Goal: Complete application form: Complete application form

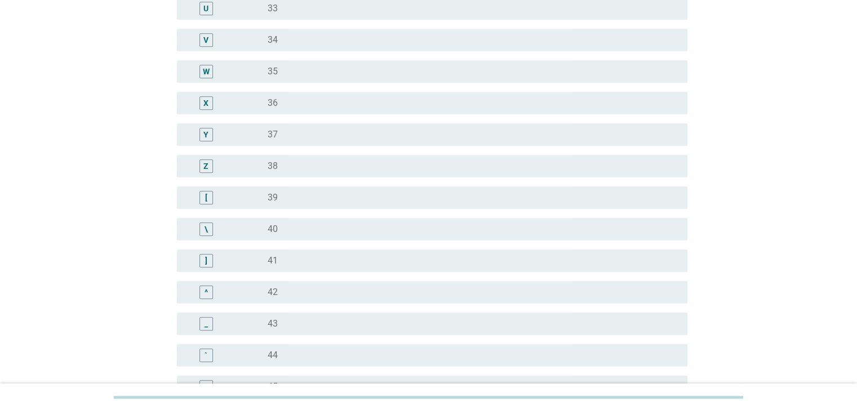
scroll to position [1071, 0]
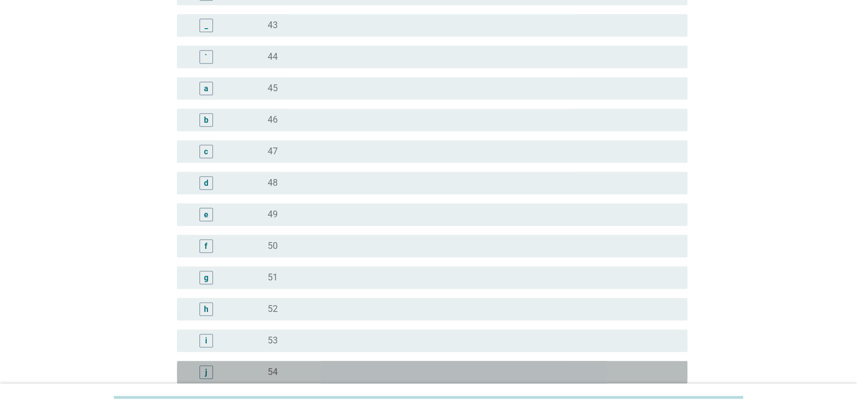
click at [209, 370] on div "j" at bounding box center [207, 373] width 14 height 14
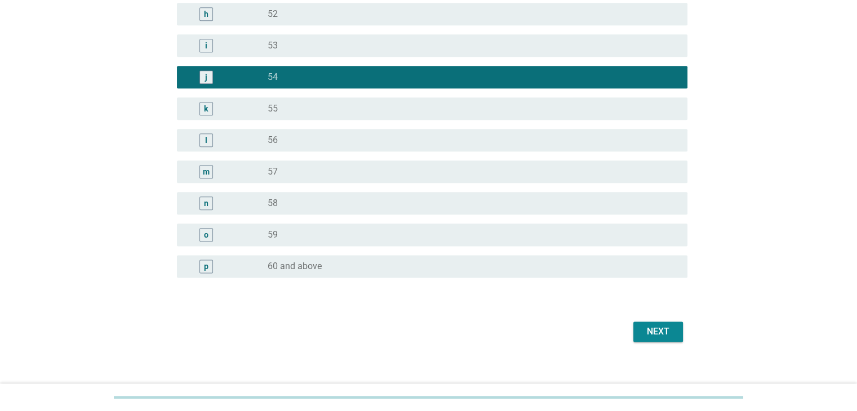
scroll to position [1378, 0]
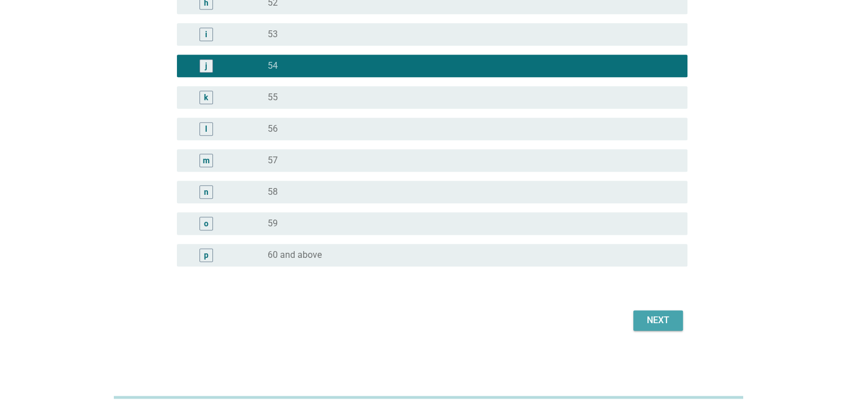
click at [665, 318] on div "Next" at bounding box center [659, 321] width 32 height 14
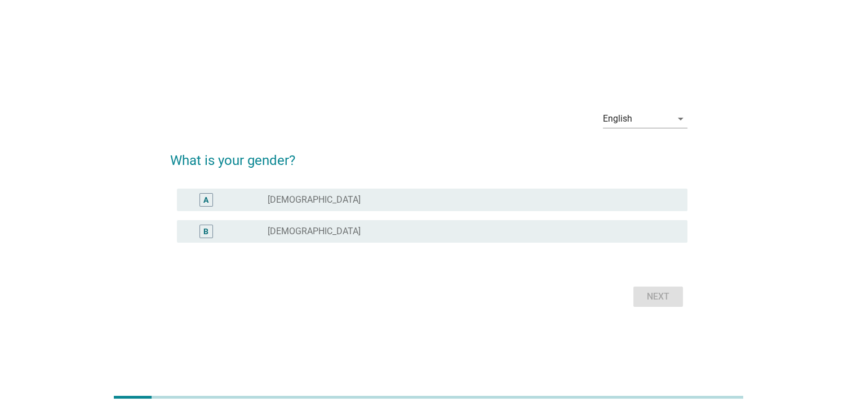
click at [247, 192] on div "A radio_button_unchecked [DEMOGRAPHIC_DATA]" at bounding box center [432, 200] width 511 height 23
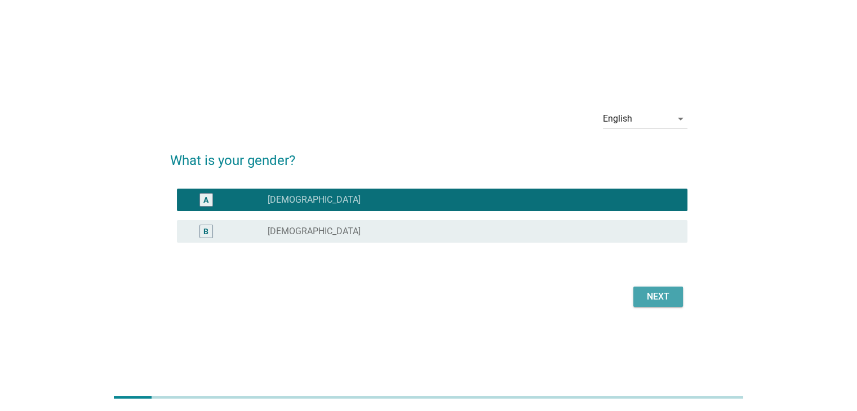
click at [673, 294] on div "Next" at bounding box center [659, 297] width 32 height 14
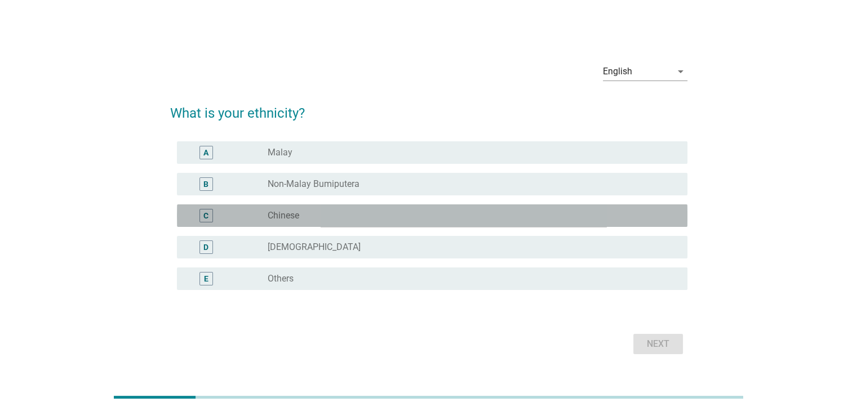
click at [268, 210] on label "Chinese" at bounding box center [284, 215] width 32 height 11
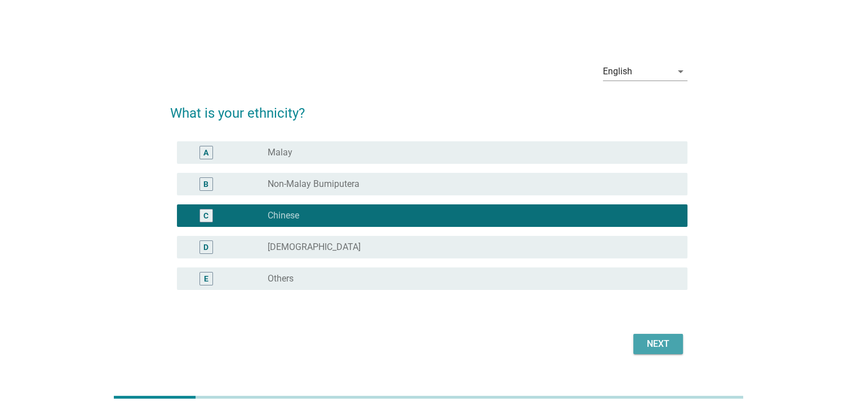
click at [662, 343] on div "Next" at bounding box center [659, 345] width 32 height 14
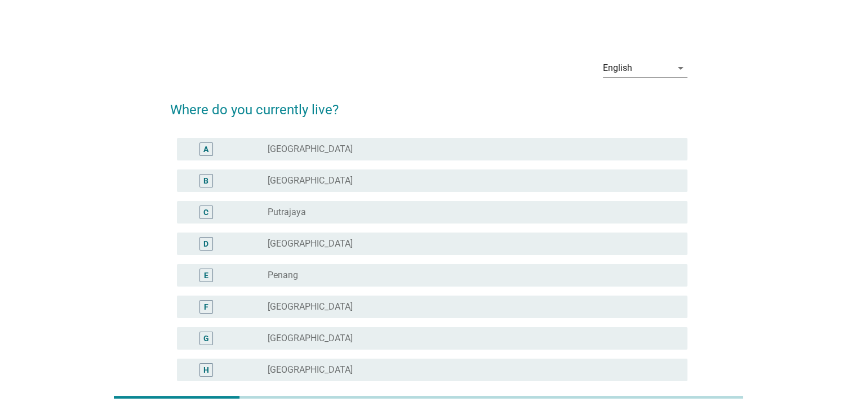
click at [344, 176] on div "radio_button_unchecked [GEOGRAPHIC_DATA]" at bounding box center [468, 180] width 401 height 11
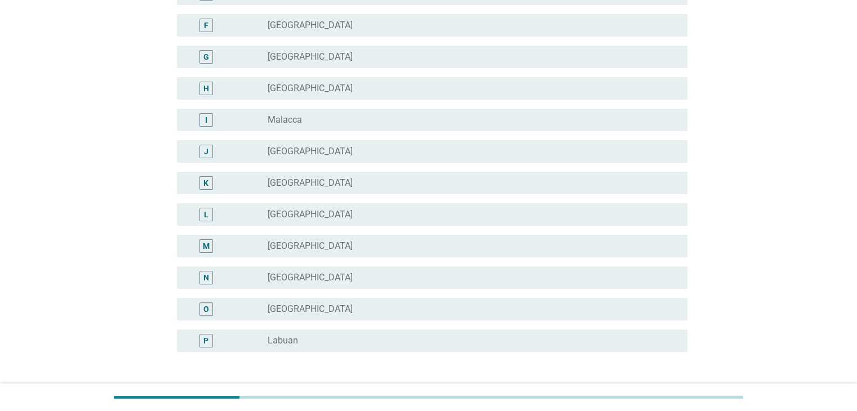
scroll to position [367, 0]
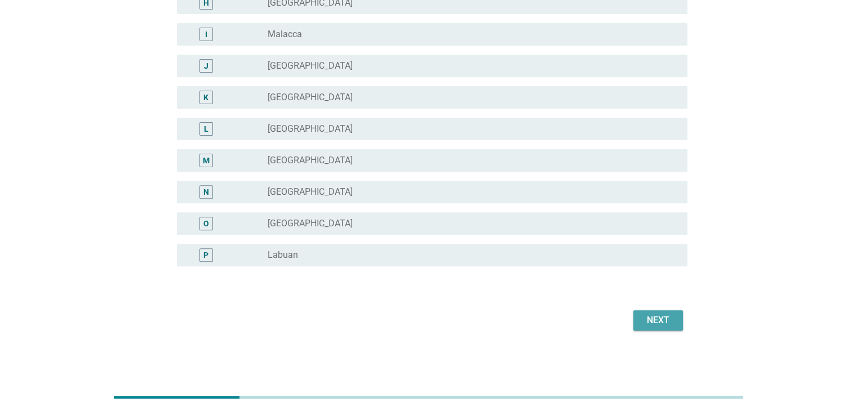
click at [663, 315] on div "Next" at bounding box center [659, 321] width 32 height 14
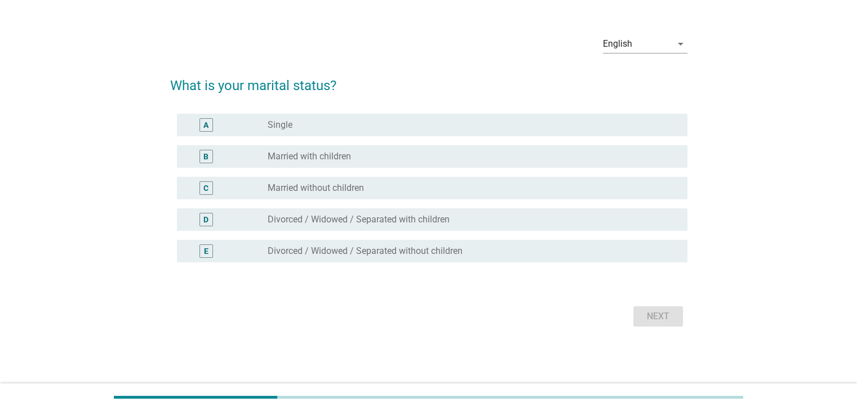
scroll to position [0, 0]
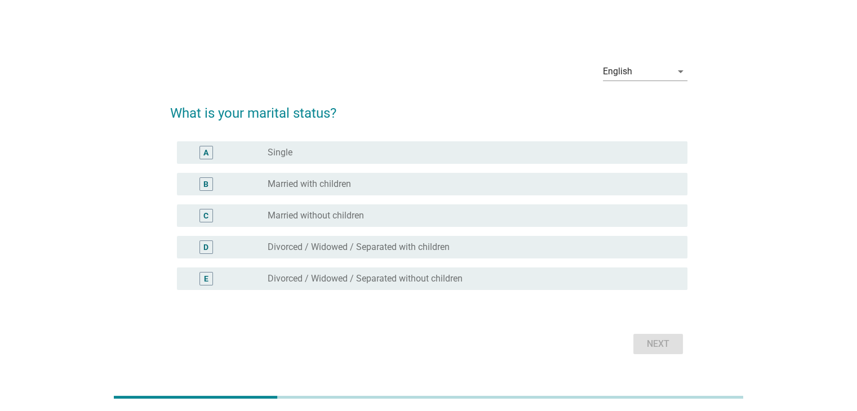
click at [329, 180] on label "Married with children" at bounding box center [309, 184] width 83 height 11
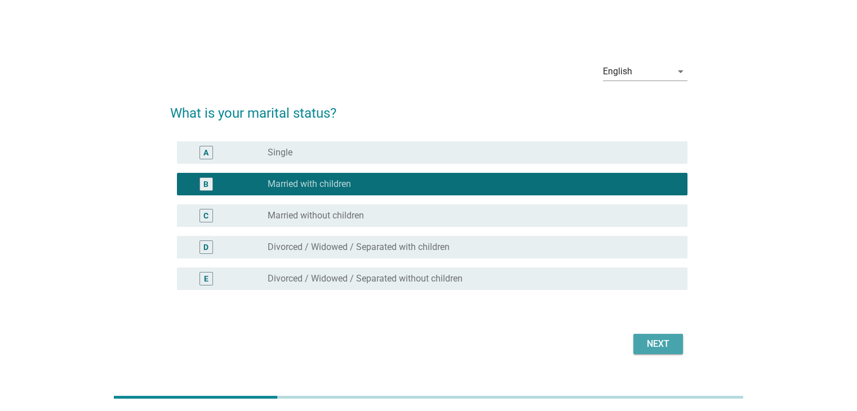
click at [666, 340] on div "Next" at bounding box center [659, 345] width 32 height 14
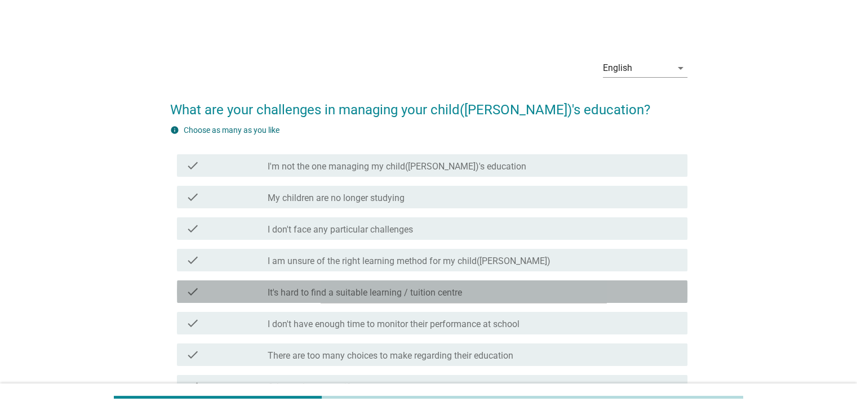
click at [494, 298] on div "check_box_outline_blank It's hard to find a suitable learning / tuition centre" at bounding box center [473, 292] width 410 height 14
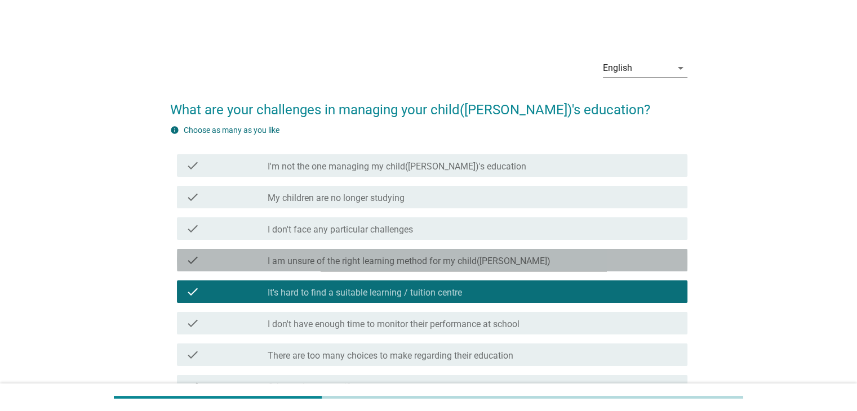
click at [509, 265] on div "check_box_outline_blank I am unsure of the right learning method for my child([…" at bounding box center [473, 261] width 410 height 14
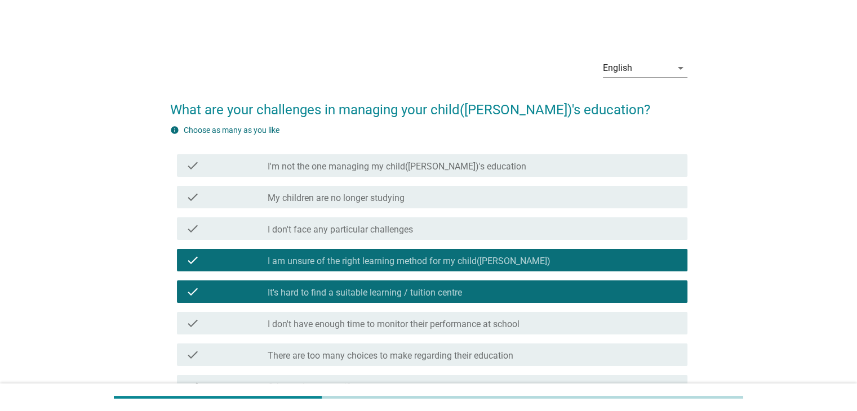
click at [449, 324] on label "I don't have enough time to monitor their performance at school" at bounding box center [394, 324] width 252 height 11
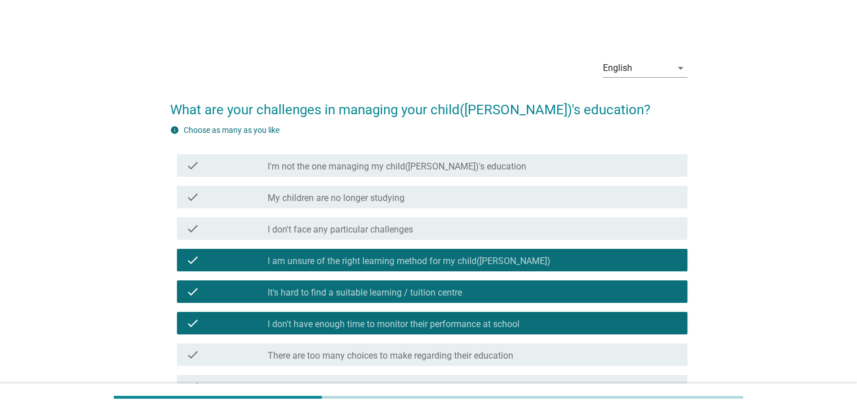
scroll to position [56, 0]
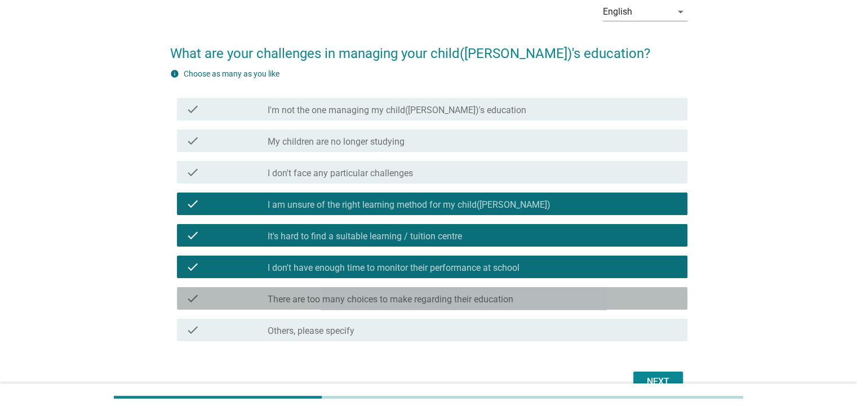
click at [441, 303] on label "There are too many choices to make regarding their education" at bounding box center [391, 299] width 246 height 11
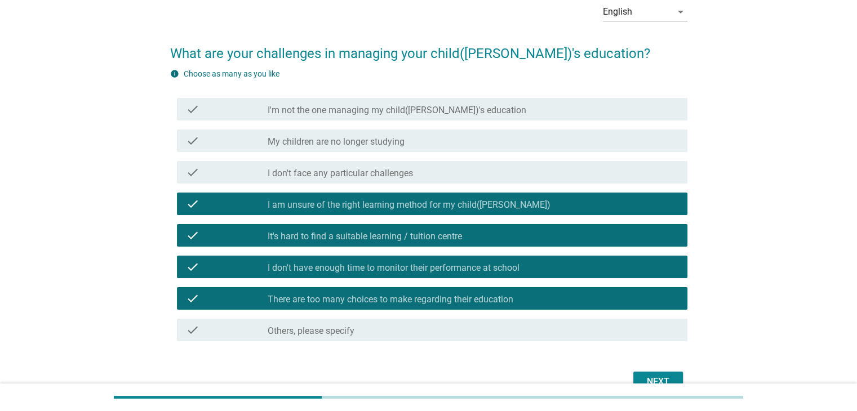
click at [670, 372] on button "Next" at bounding box center [659, 382] width 50 height 20
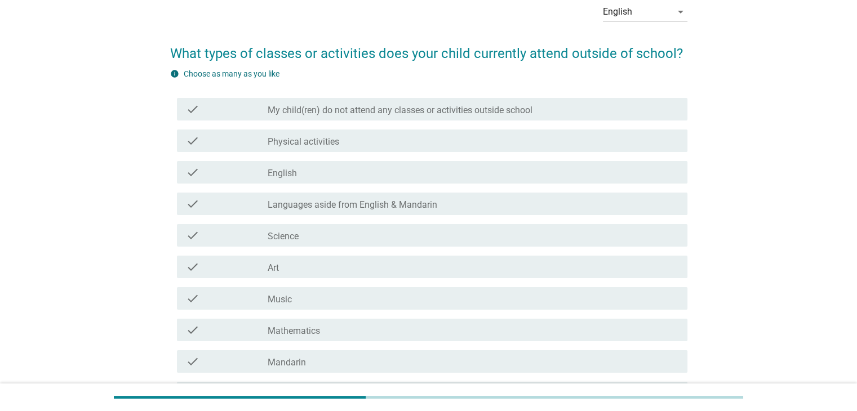
scroll to position [0, 0]
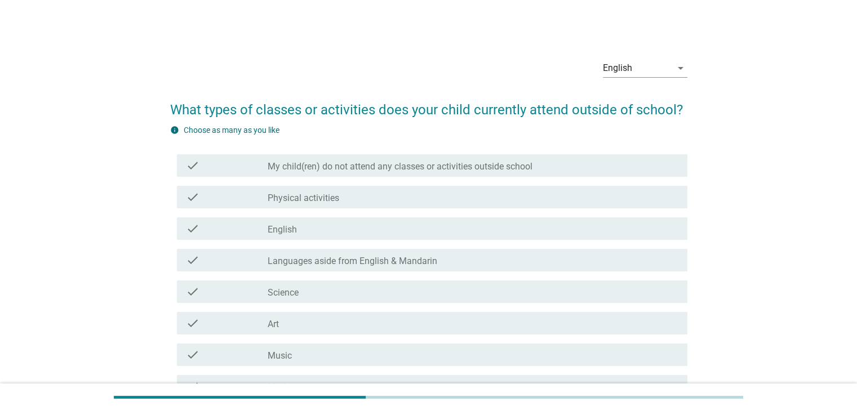
click at [381, 192] on div "check_box_outline_blank Physical activities" at bounding box center [473, 198] width 410 height 14
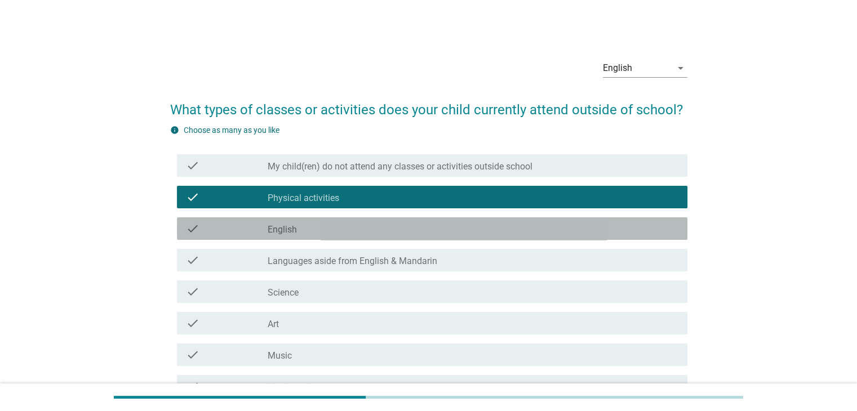
click at [319, 227] on div "check_box_outline_blank English" at bounding box center [473, 229] width 410 height 14
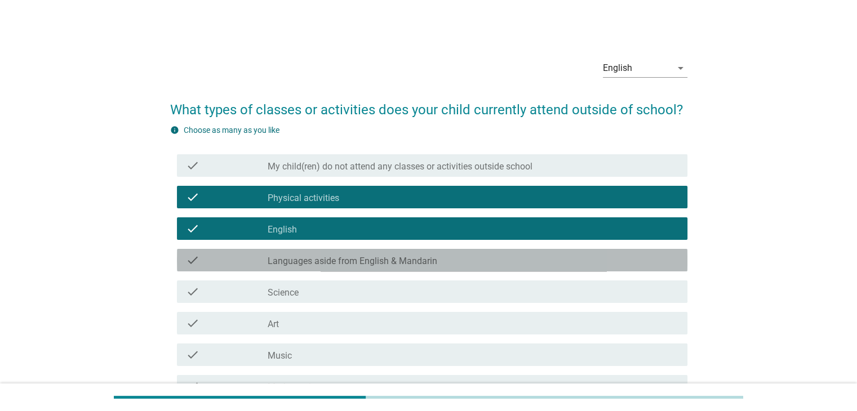
click at [415, 261] on label "Languages aside from English & Mandarin" at bounding box center [353, 261] width 170 height 11
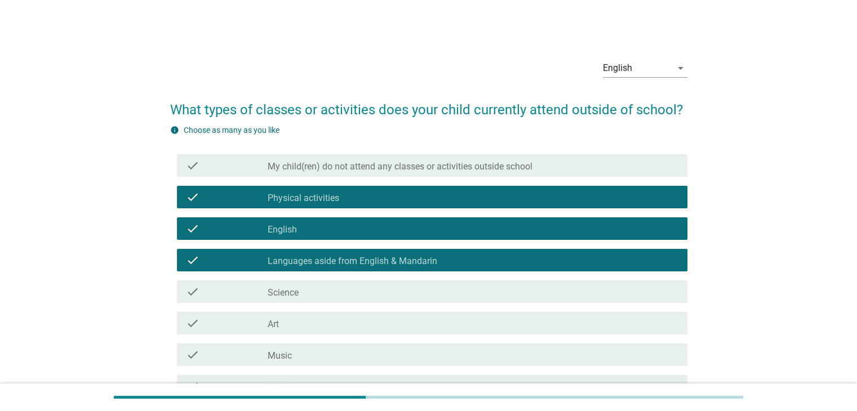
click at [358, 294] on div "check_box_outline_blank Science" at bounding box center [473, 292] width 410 height 14
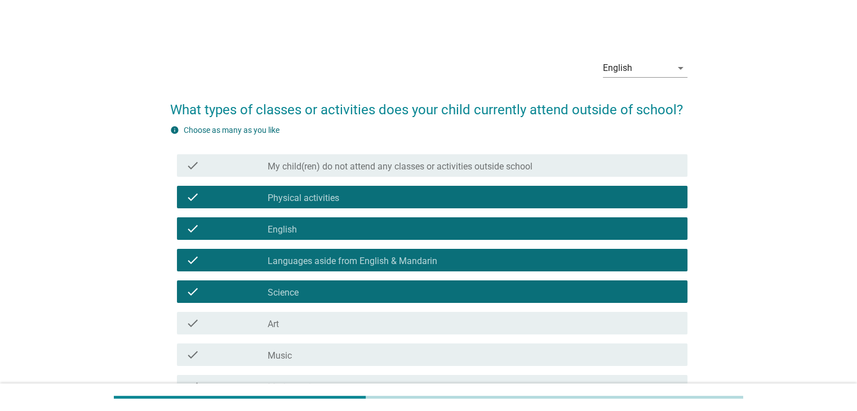
click at [331, 326] on div "check_box_outline_blank Art" at bounding box center [473, 324] width 410 height 14
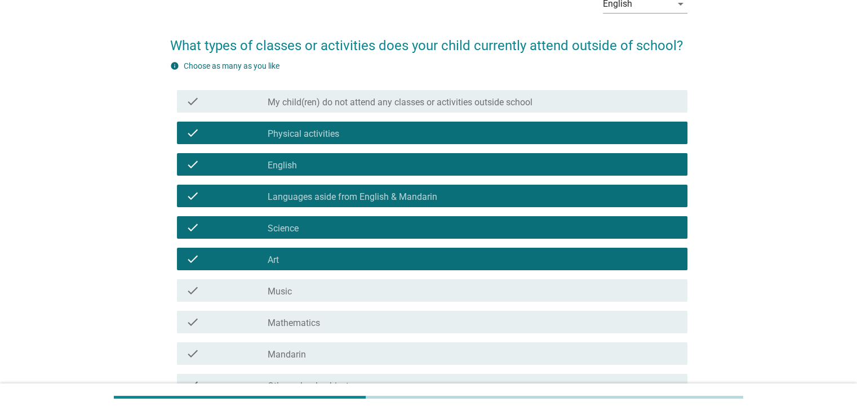
scroll to position [113, 0]
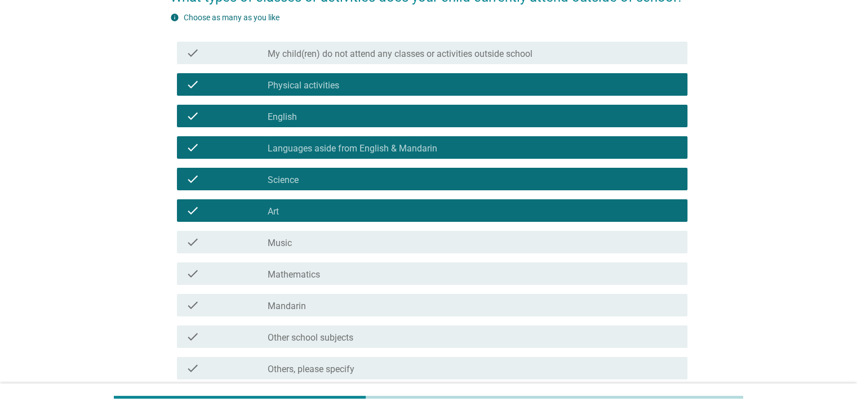
click at [316, 238] on div "check_box_outline_blank Music" at bounding box center [473, 243] width 410 height 14
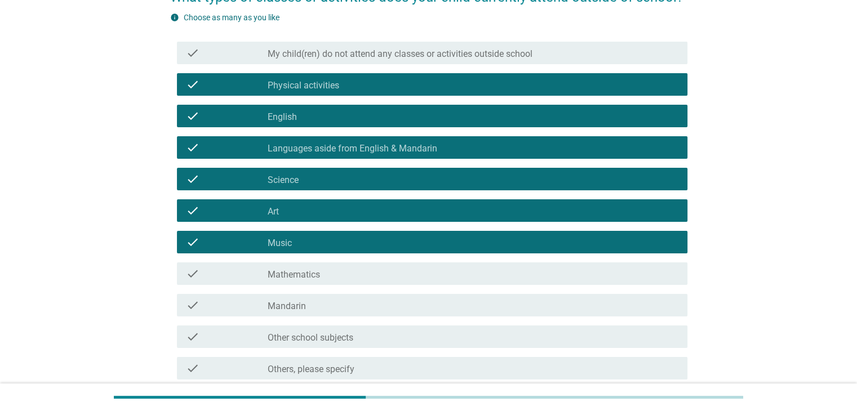
click at [330, 275] on div "check_box_outline_blank Mathematics" at bounding box center [473, 274] width 410 height 14
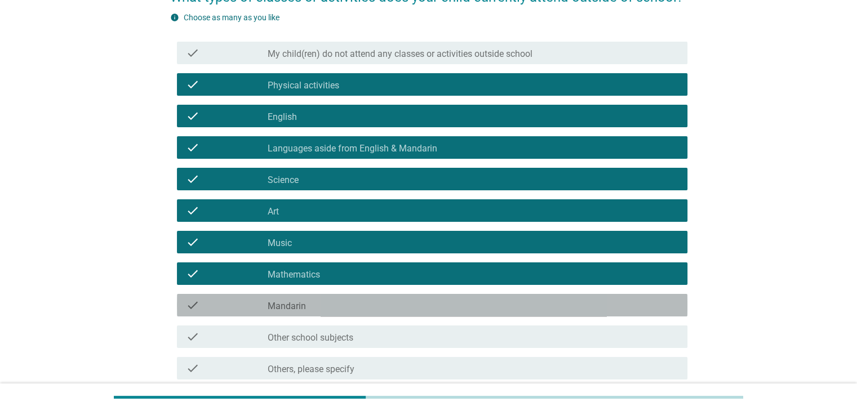
click at [335, 309] on div "check_box_outline_blank Mandarin" at bounding box center [473, 306] width 410 height 14
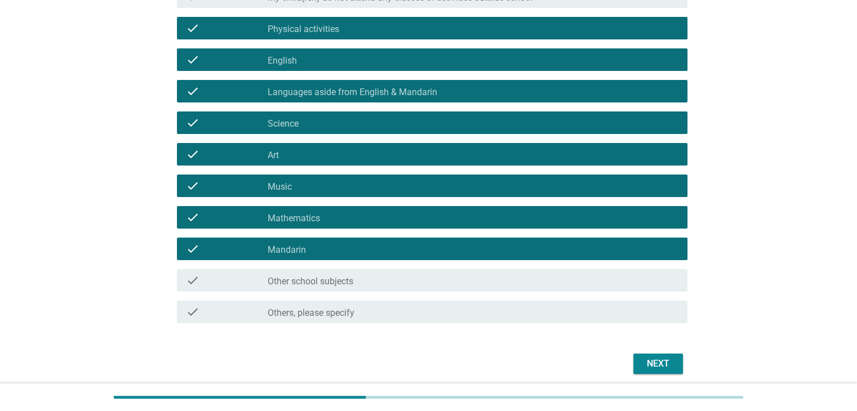
scroll to position [212, 0]
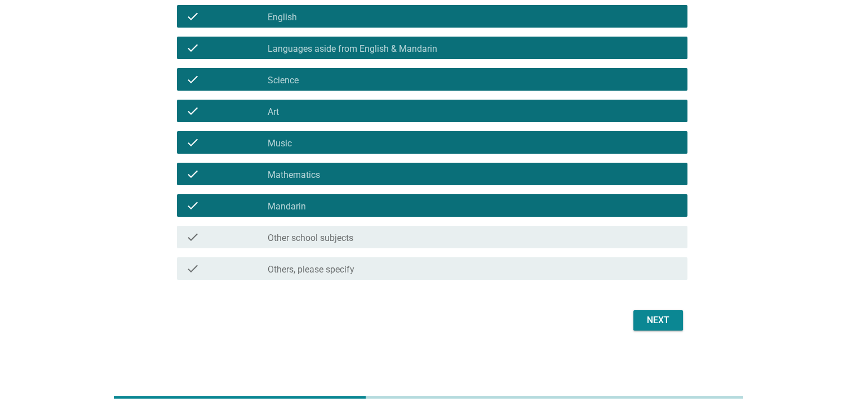
click at [660, 317] on div "Next" at bounding box center [659, 321] width 32 height 14
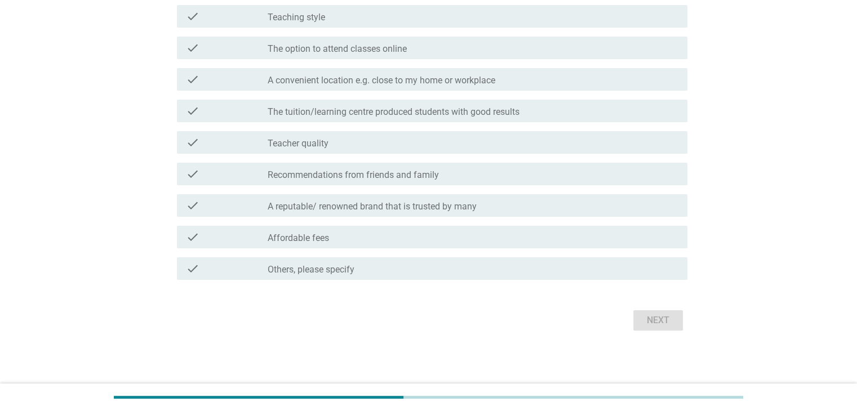
scroll to position [0, 0]
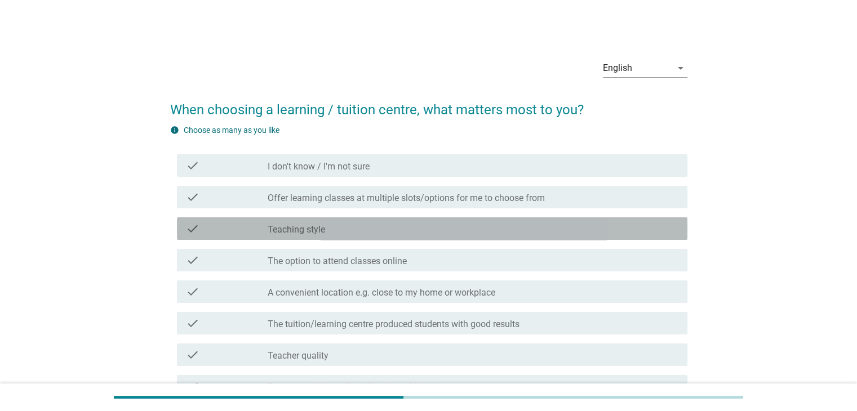
click at [353, 228] on div "check_box_outline_blank Teaching style" at bounding box center [473, 229] width 410 height 14
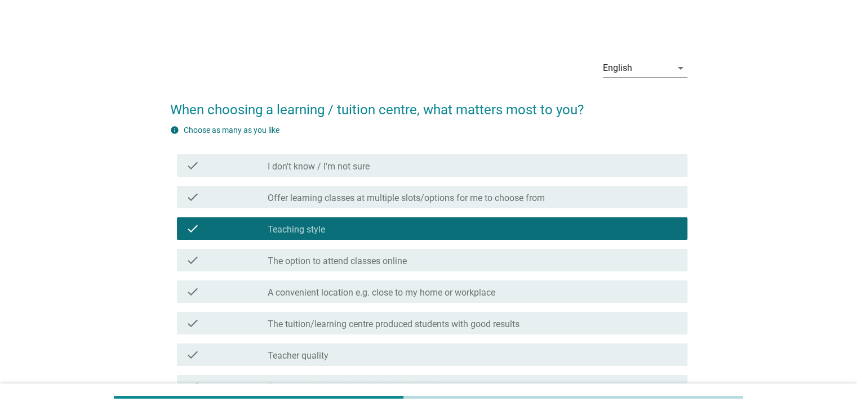
click at [284, 293] on label "A convenient location e.g. close to my home or workplace" at bounding box center [382, 292] width 228 height 11
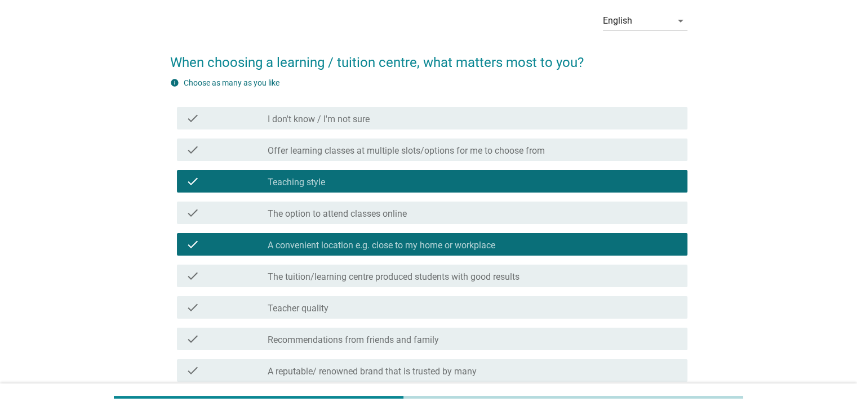
scroll to position [113, 0]
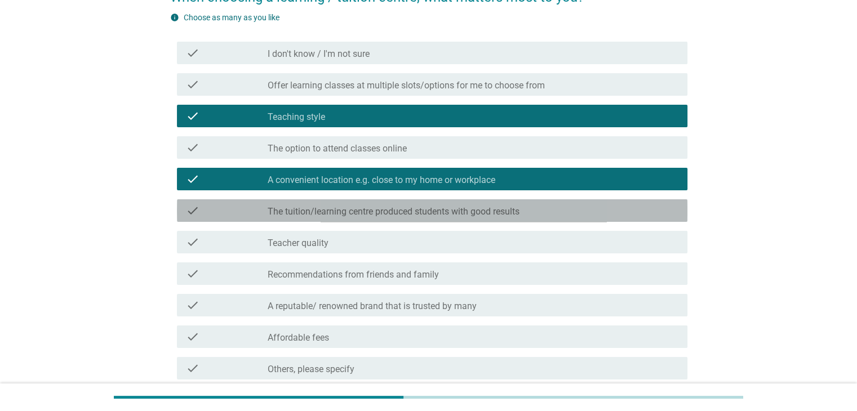
click at [337, 210] on label "The tuition/learning centre produced students with good results" at bounding box center [394, 211] width 252 height 11
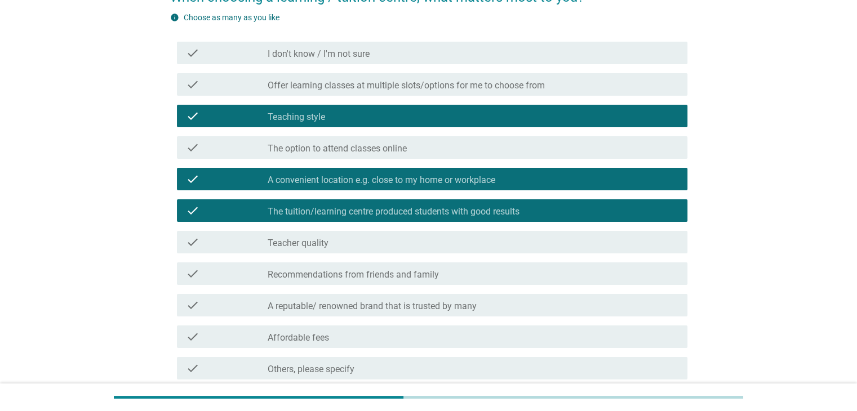
click at [361, 243] on div "check_box_outline_blank Teacher quality" at bounding box center [473, 243] width 410 height 14
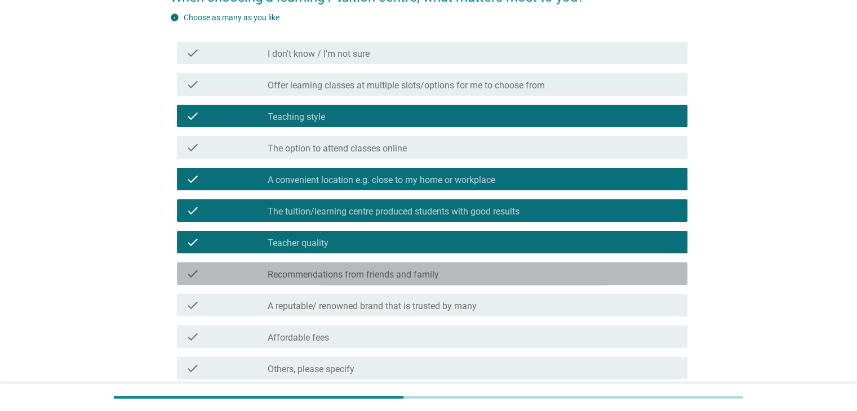
click at [411, 278] on label "Recommendations from friends and family" at bounding box center [353, 274] width 171 height 11
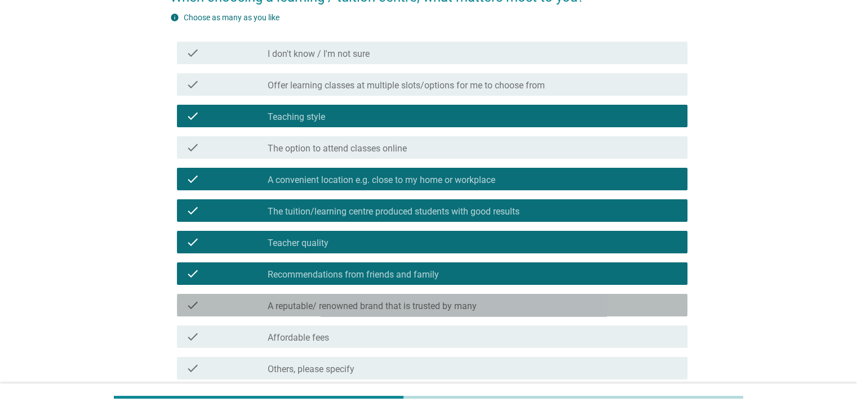
click at [357, 310] on label "A reputable/ renowned brand that is trusted by many" at bounding box center [372, 306] width 209 height 11
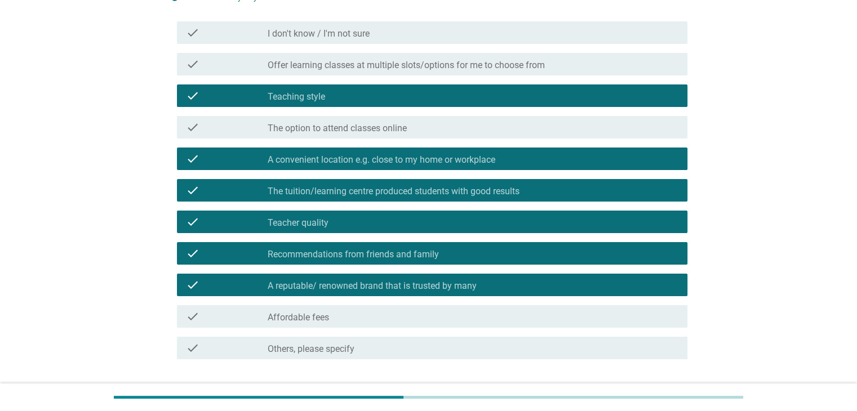
scroll to position [169, 0]
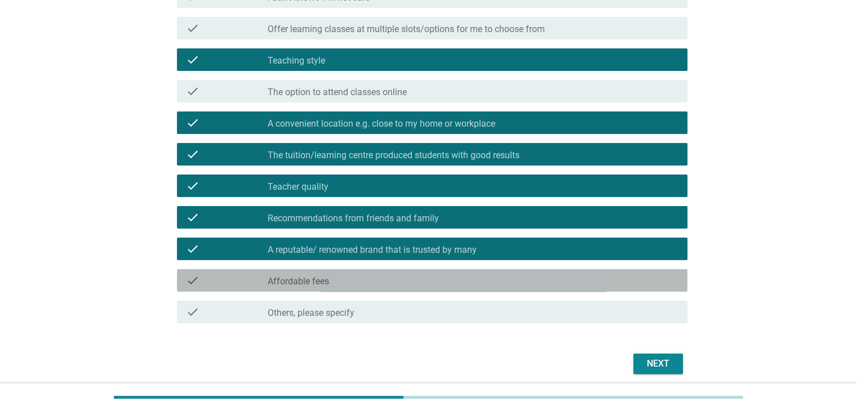
click at [332, 287] on div "check check_box_outline_blank Affordable fees" at bounding box center [432, 280] width 511 height 23
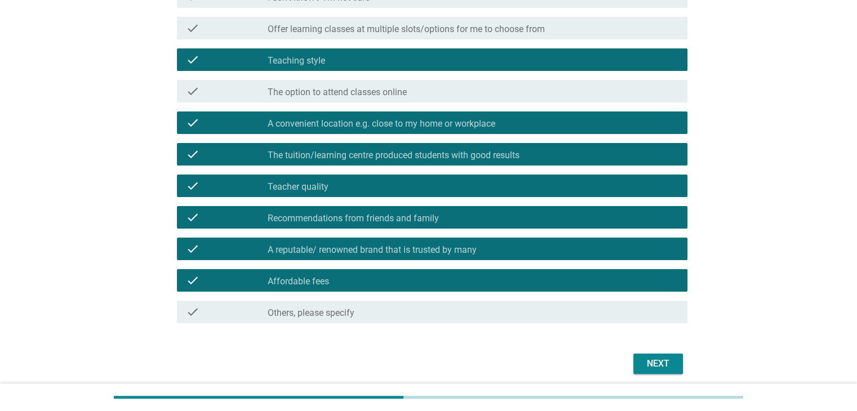
click at [660, 364] on div "Next" at bounding box center [659, 364] width 32 height 14
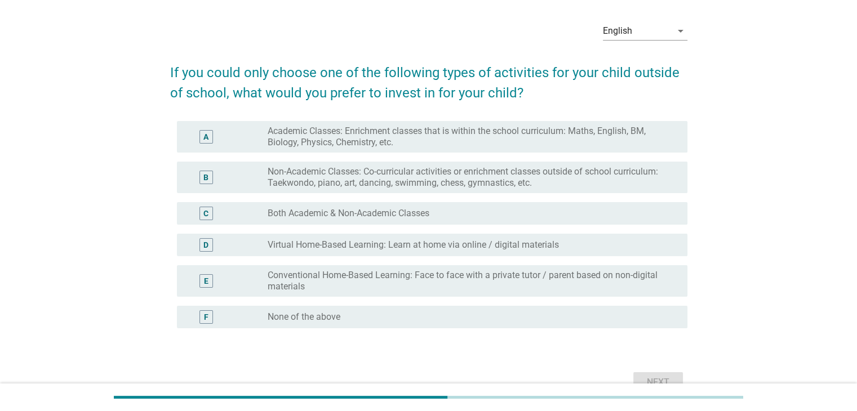
scroll to position [56, 0]
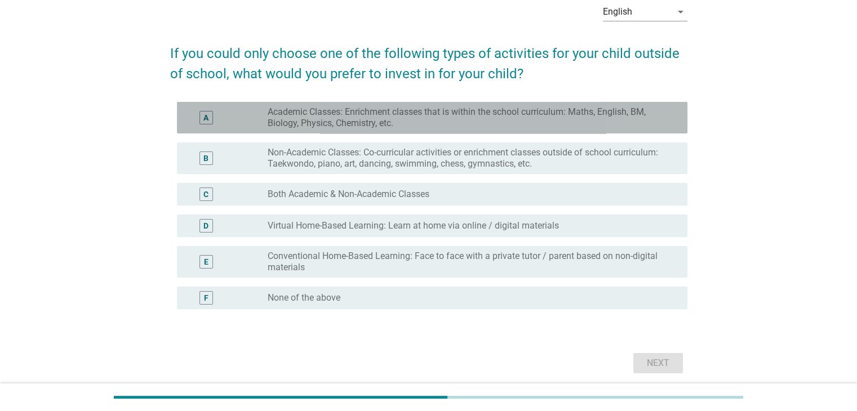
click at [312, 116] on label "Academic Classes: Enrichment classes that is within the school curriculum: Math…" at bounding box center [468, 118] width 401 height 23
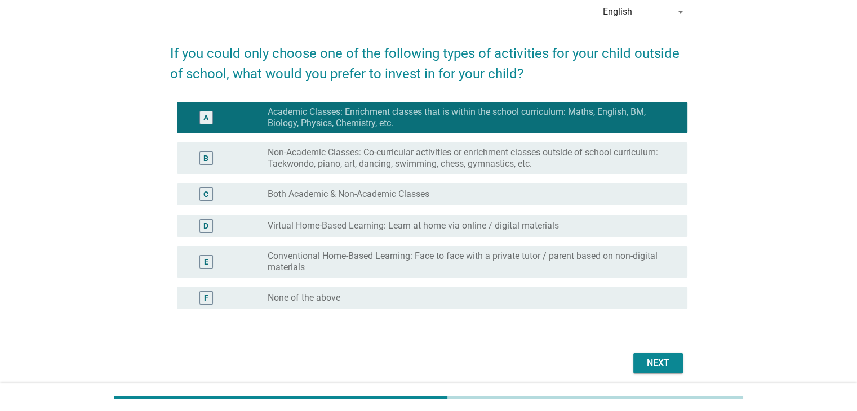
click at [660, 361] on div "Next" at bounding box center [659, 364] width 32 height 14
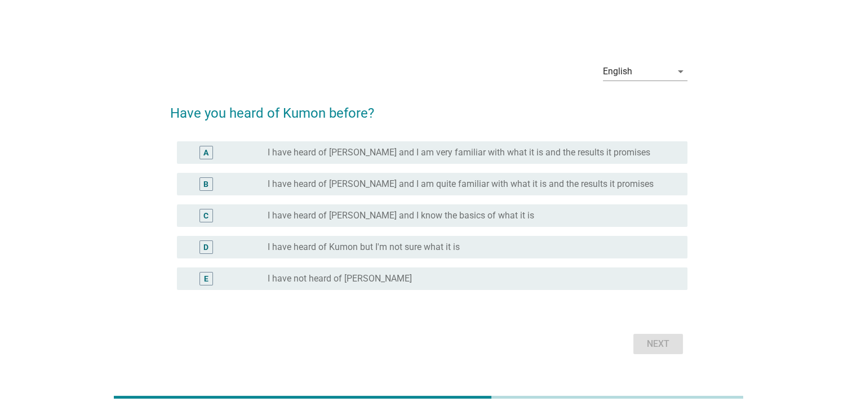
click at [436, 222] on div "radio_button_unchecked I have heard of [PERSON_NAME] and I know the basics of w…" at bounding box center [473, 216] width 410 height 14
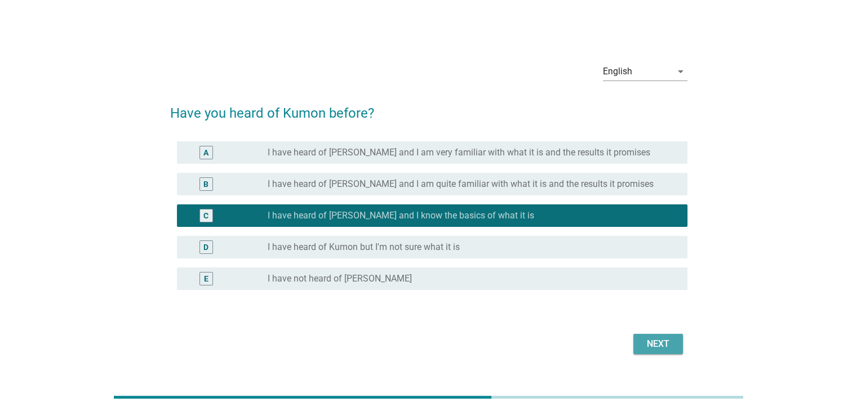
click at [661, 348] on div "Next" at bounding box center [659, 345] width 32 height 14
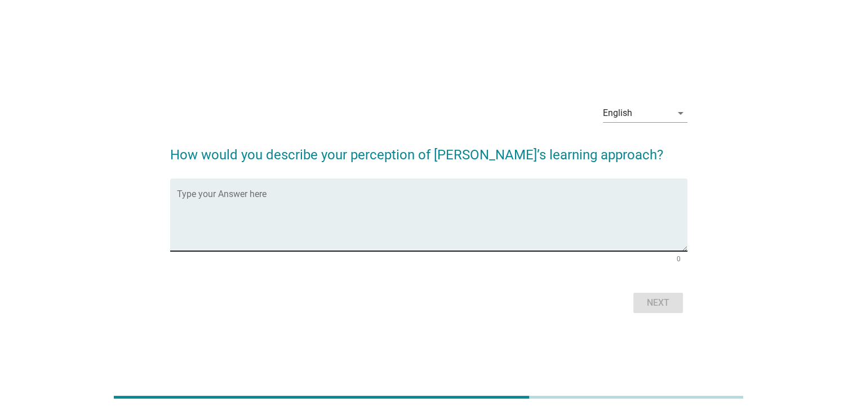
click at [309, 204] on textarea "Type your Answer here" at bounding box center [432, 221] width 511 height 59
type textarea "I"
click at [442, 206] on textarea "Learn how to learn independently." at bounding box center [432, 221] width 511 height 59
type textarea "Learn how to learn independently."
click at [655, 299] on div "Next" at bounding box center [659, 303] width 32 height 14
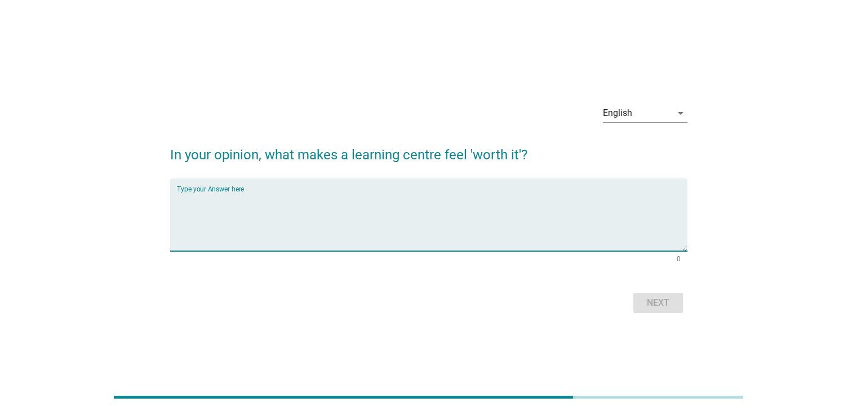
click at [363, 199] on textarea "Type your Answer here" at bounding box center [432, 221] width 511 height 59
type textarea "Able to teach my children to learn fast and independently."
click at [665, 299] on div "Next" at bounding box center [659, 303] width 32 height 14
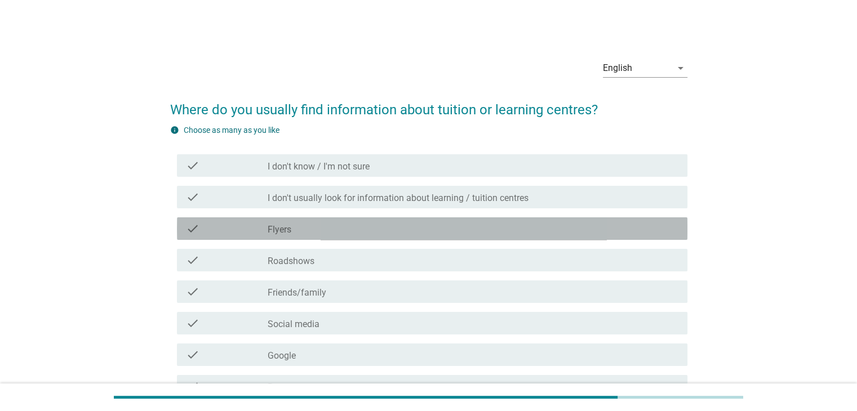
click at [308, 228] on div "check_box_outline_blank Flyers" at bounding box center [473, 229] width 410 height 14
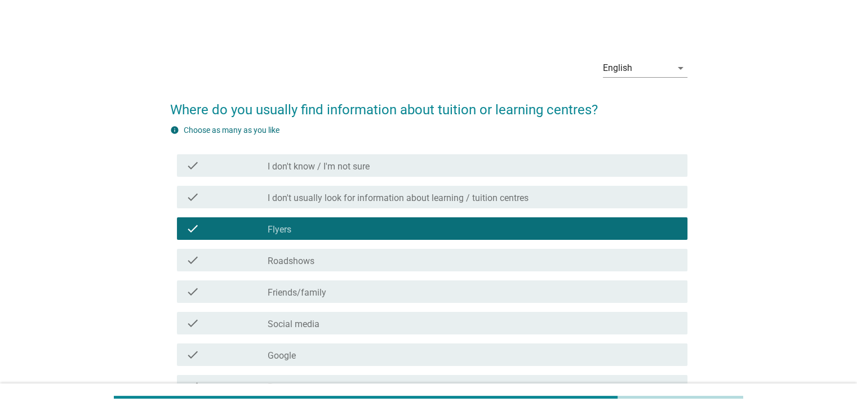
click at [338, 262] on div "check_box_outline_blank Roadshows" at bounding box center [473, 261] width 410 height 14
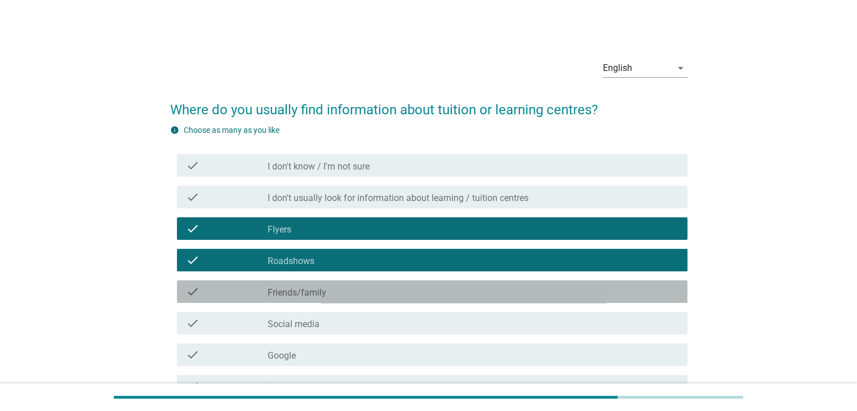
click at [344, 291] on div "check_box_outline_blank Friends/family" at bounding box center [473, 292] width 410 height 14
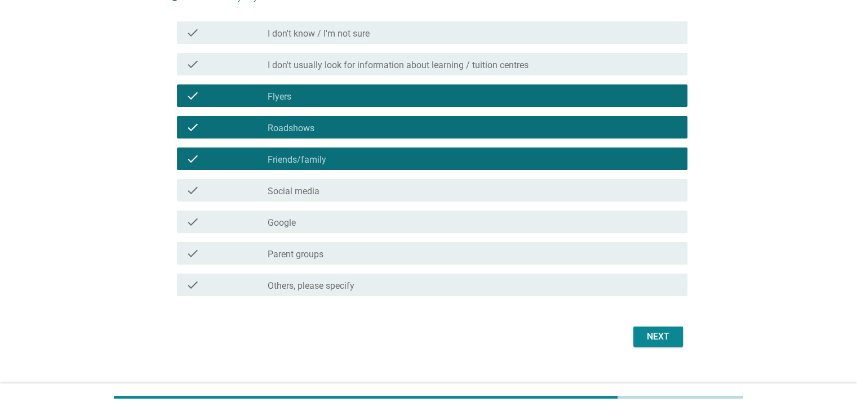
scroll to position [149, 0]
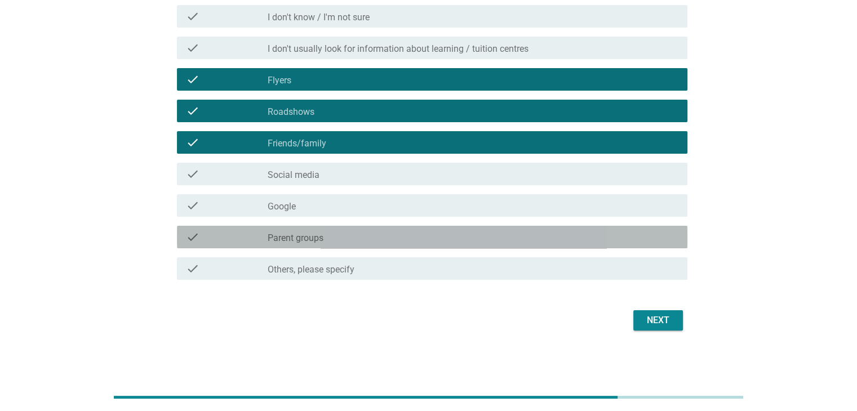
click at [361, 241] on div "check_box_outline_blank Parent groups" at bounding box center [473, 238] width 410 height 14
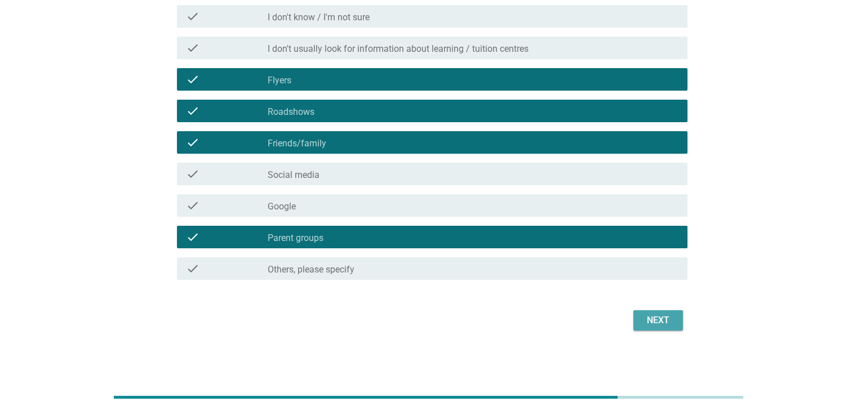
click at [665, 314] on div "Next" at bounding box center [659, 321] width 32 height 14
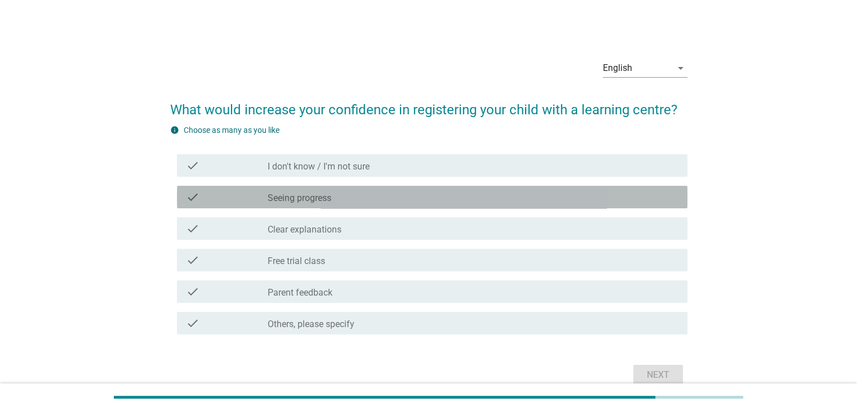
click at [343, 208] on div "check check_box_outline_blank Seeing progress" at bounding box center [432, 197] width 511 height 23
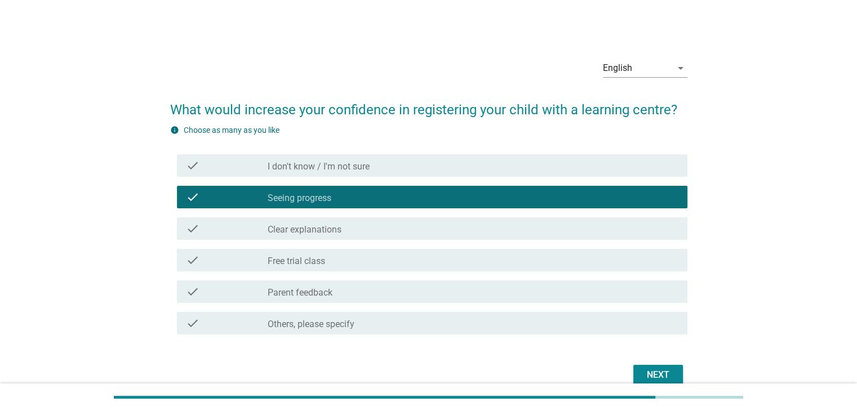
click at [395, 231] on div "check_box_outline_blank Clear explanations" at bounding box center [473, 229] width 410 height 14
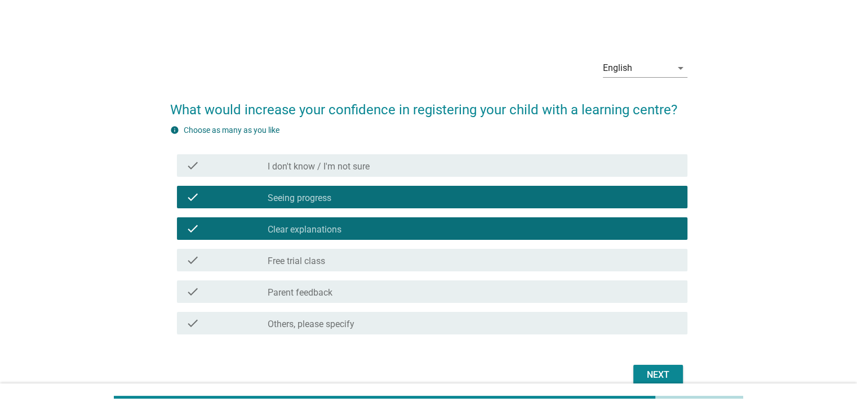
click at [377, 296] on div "check_box_outline_blank Parent feedback" at bounding box center [473, 292] width 410 height 14
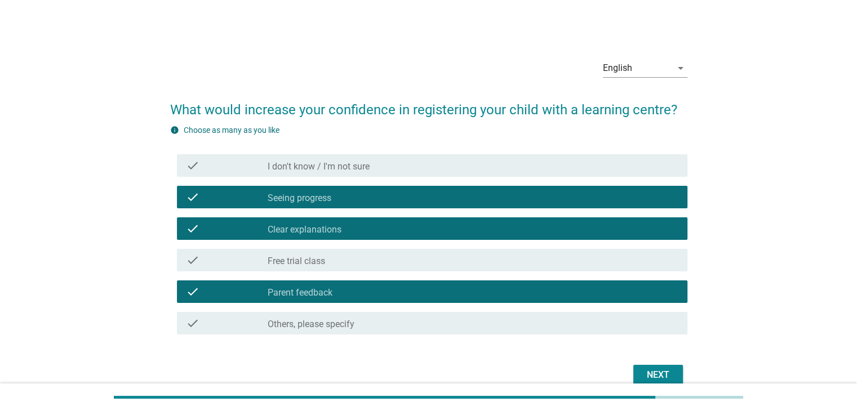
click at [663, 373] on div "Next" at bounding box center [659, 376] width 32 height 14
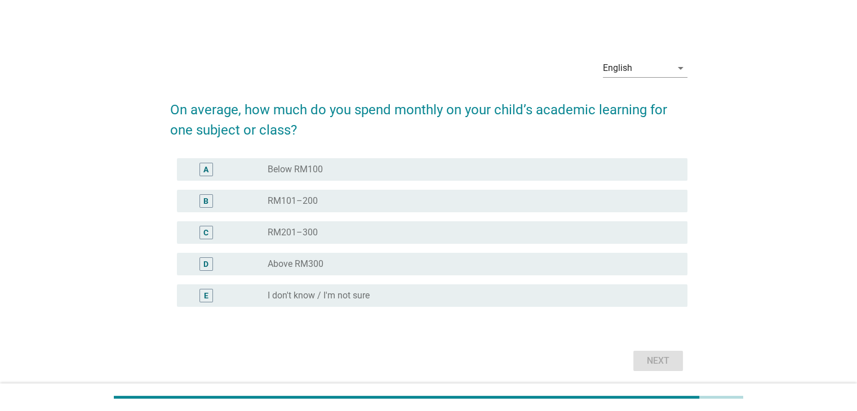
click at [333, 263] on div "radio_button_unchecked Above RM300" at bounding box center [468, 264] width 401 height 11
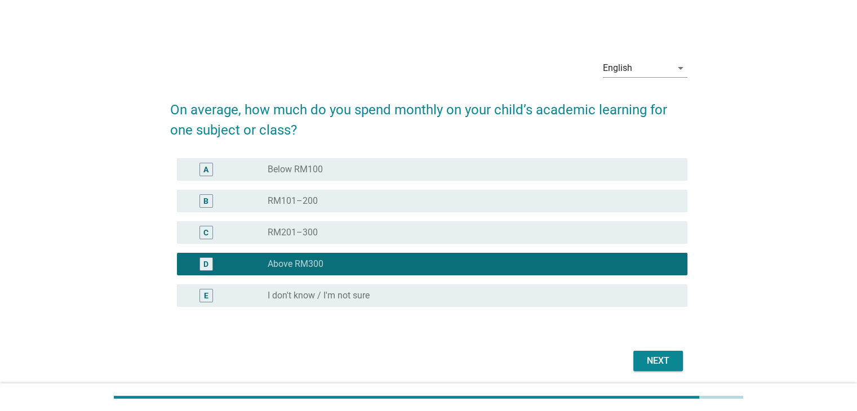
click at [372, 232] on div "radio_button_unchecked RM201–300" at bounding box center [468, 232] width 401 height 11
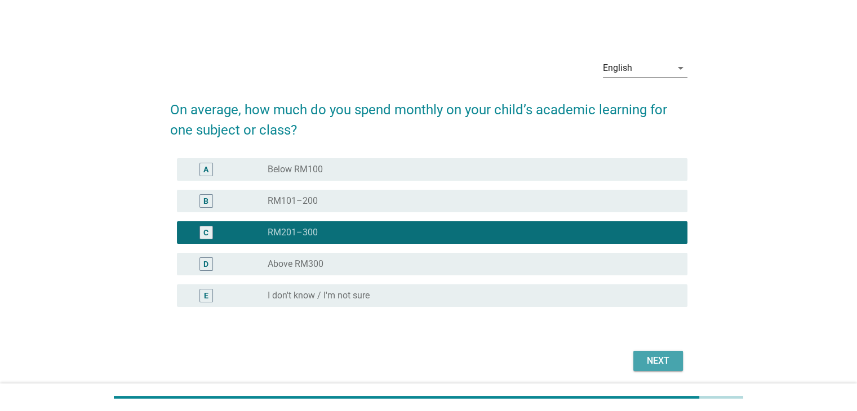
click at [660, 361] on div "Next" at bounding box center [659, 362] width 32 height 14
